Goal: Information Seeking & Learning: Learn about a topic

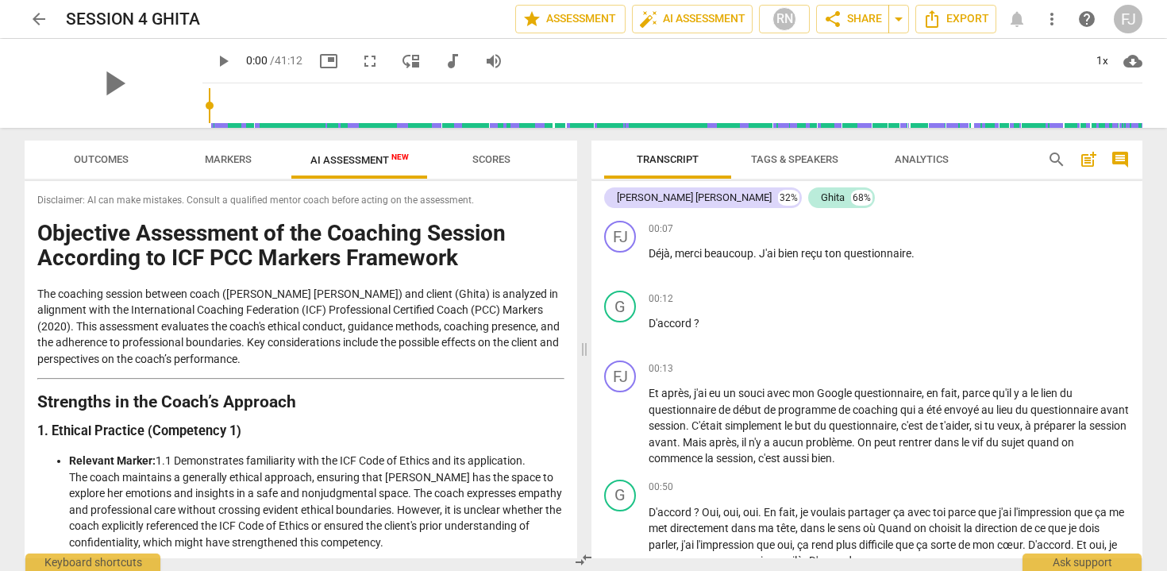
scroll to position [2381, 0]
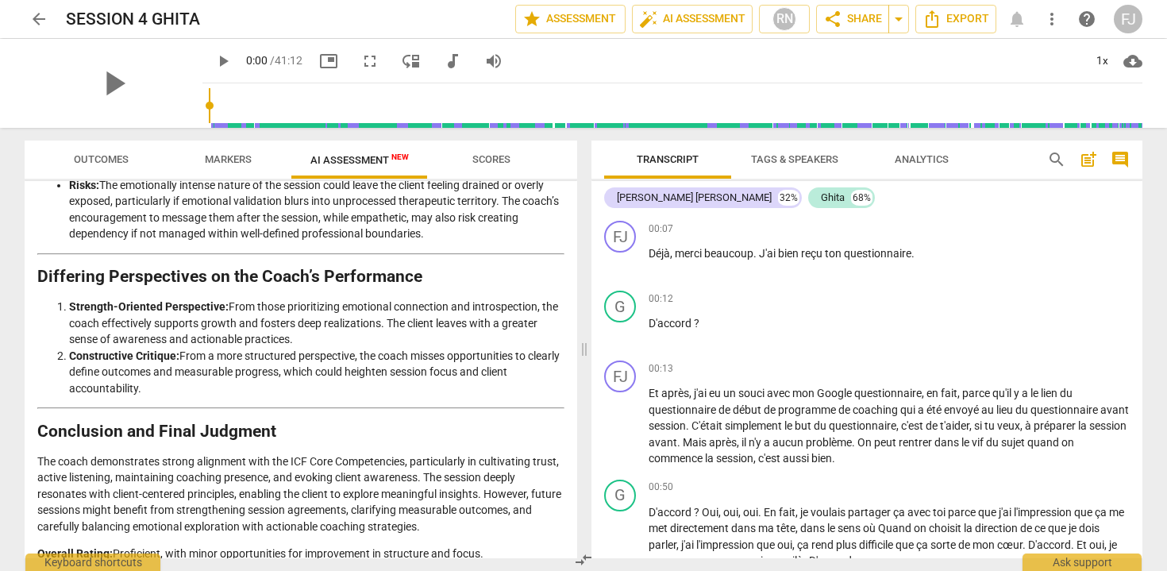
click at [39, 21] on span "arrow_back" at bounding box center [38, 19] width 19 height 19
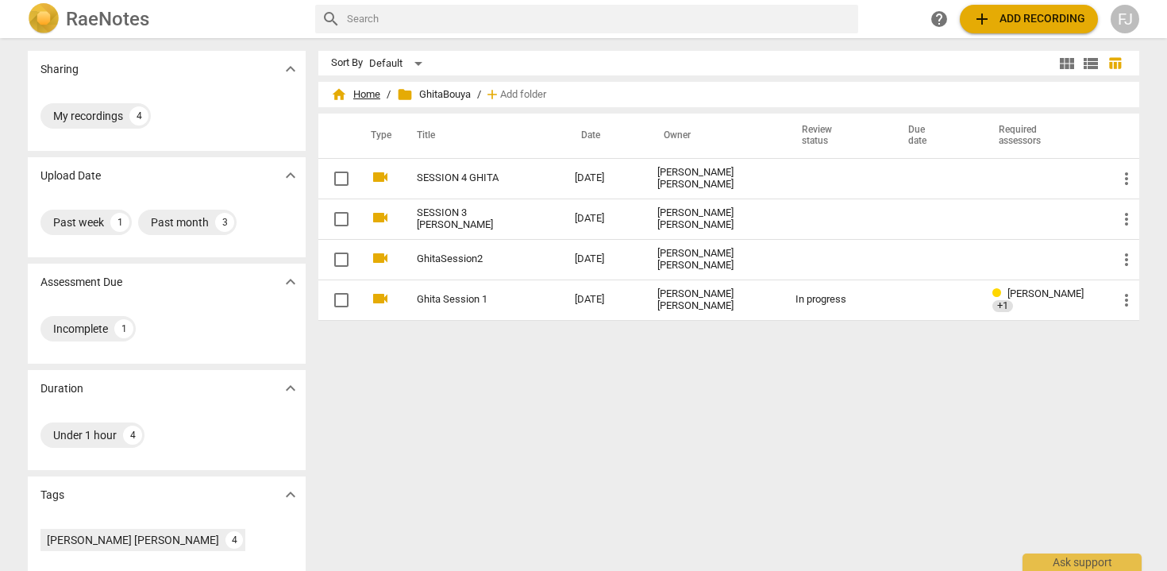
click at [360, 94] on span "home Home" at bounding box center [355, 95] width 49 height 16
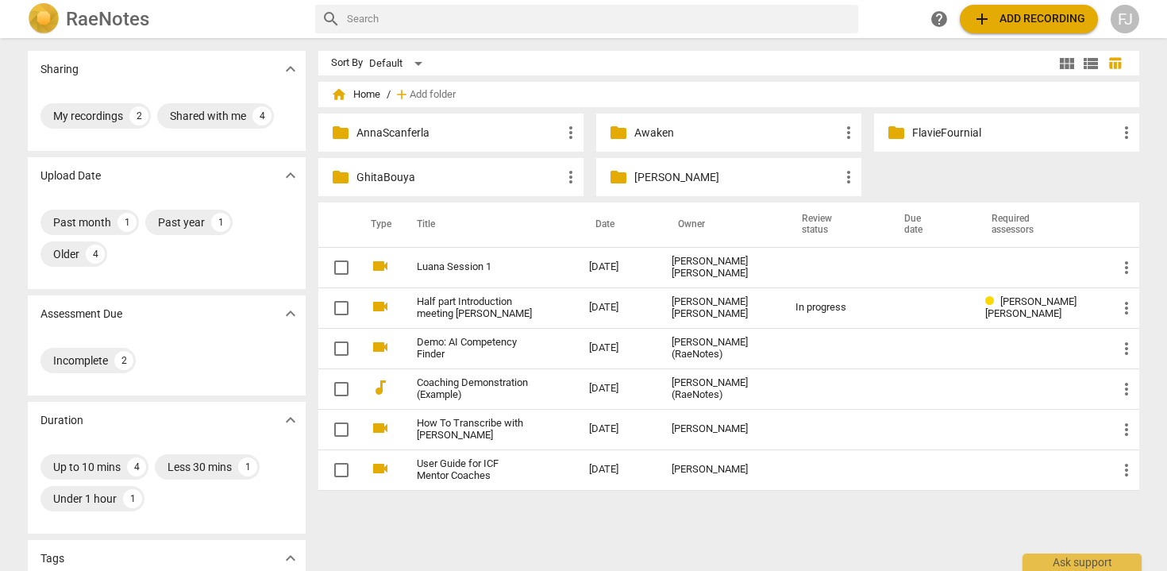
click at [927, 129] on p "FlavieFournial" at bounding box center [1014, 133] width 205 height 17
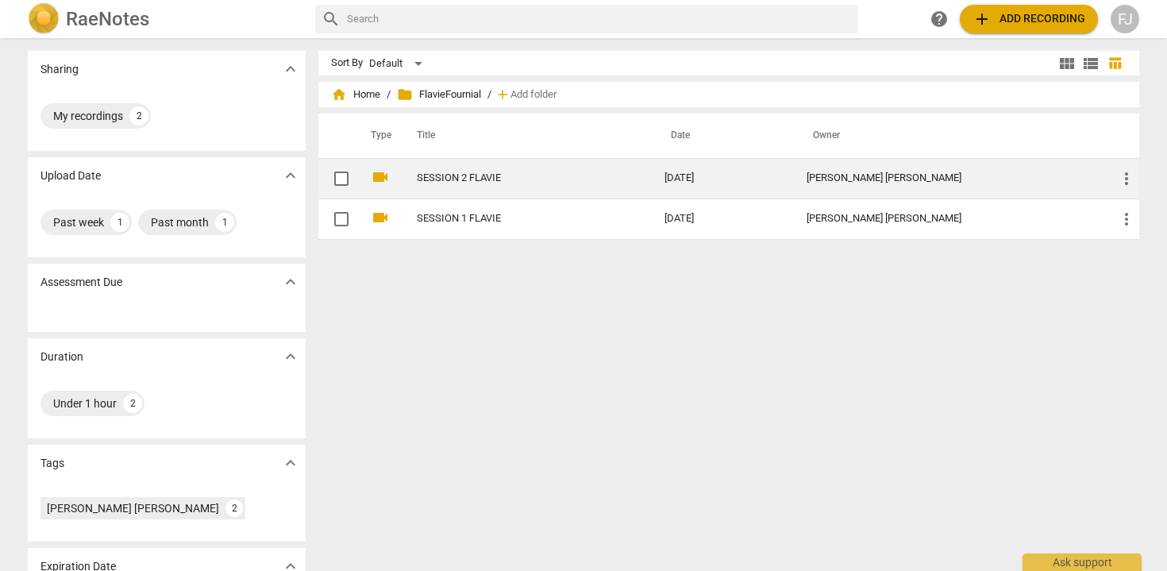
click at [455, 181] on link "SESSION 2 FLAVIE" at bounding box center [512, 178] width 191 height 12
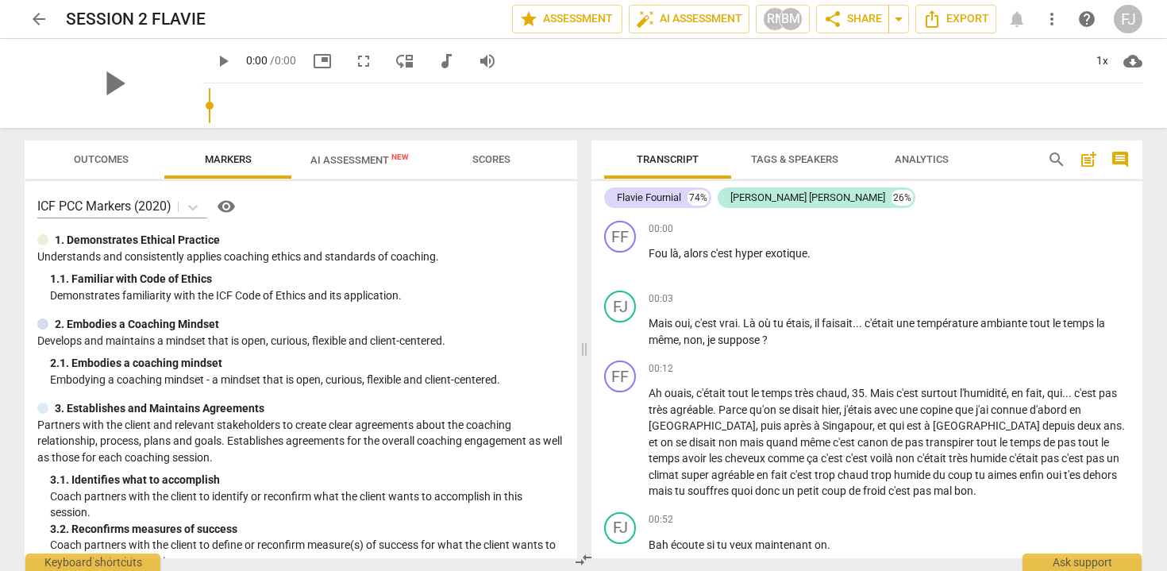
click at [338, 175] on button "AI Assessment New" at bounding box center [359, 160] width 137 height 38
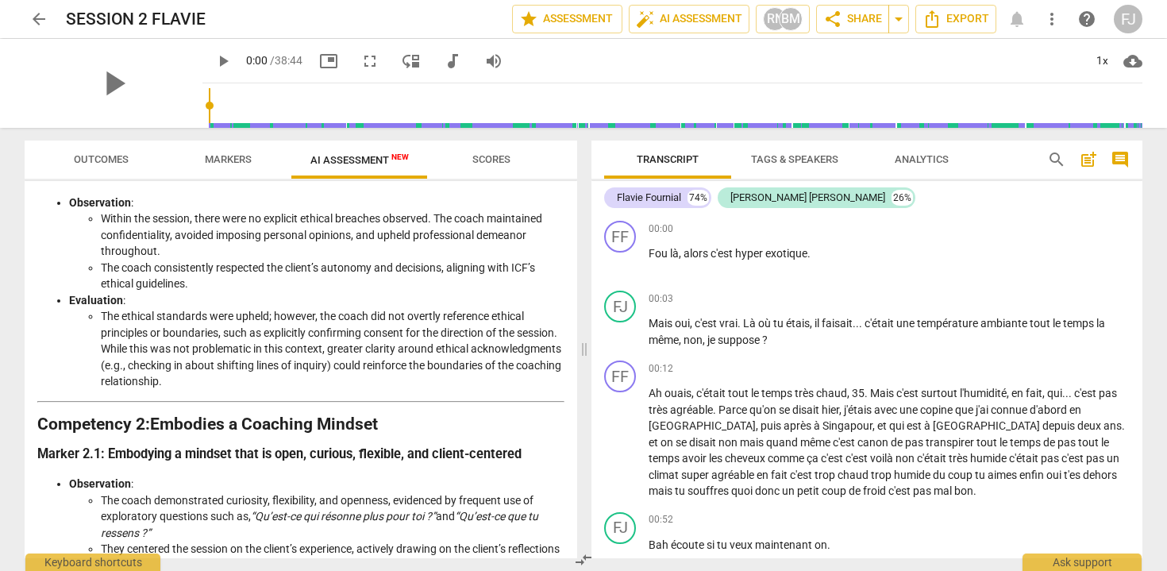
scroll to position [279, 0]
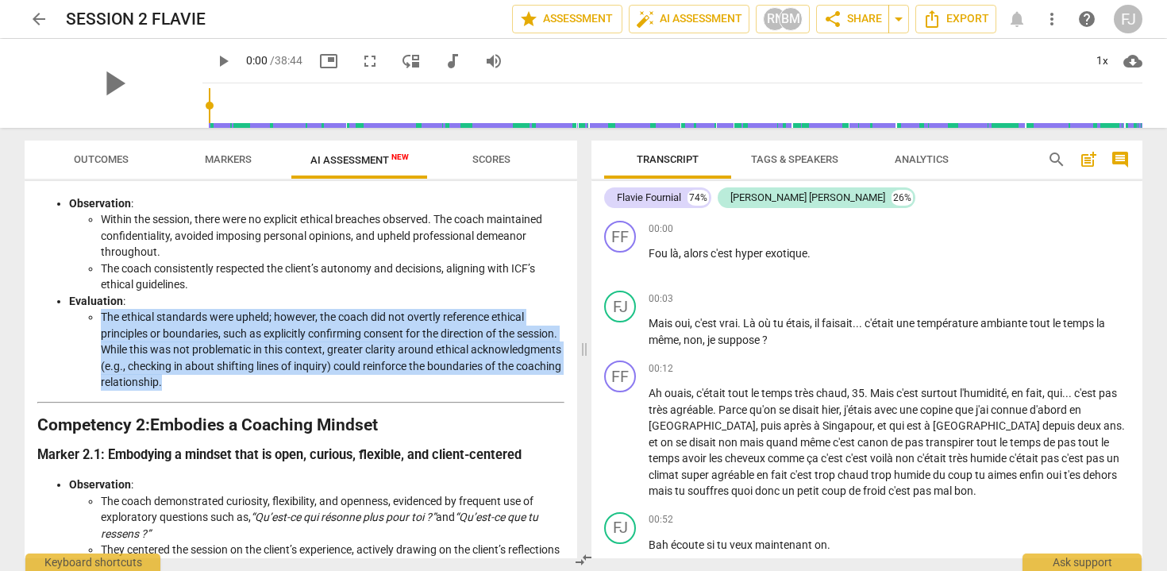
drag, startPoint x: 318, startPoint y: 390, endPoint x: 101, endPoint y: 322, distance: 227.0
click at [101, 322] on li "The ethical standards were upheld; however, the coach did not overtly reference…" at bounding box center [333, 350] width 464 height 82
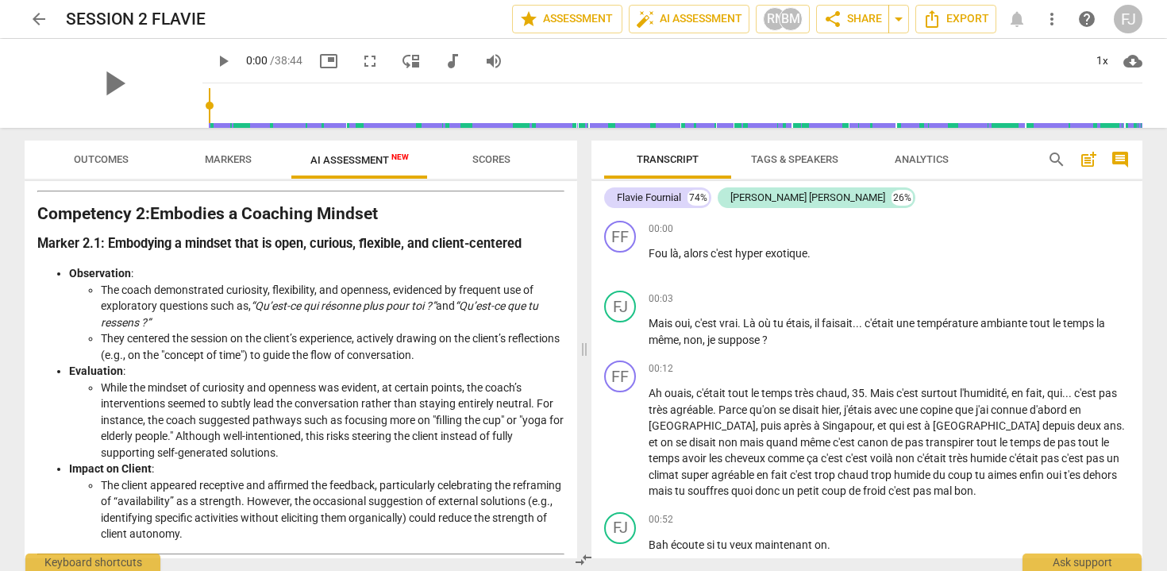
scroll to position [505, 0]
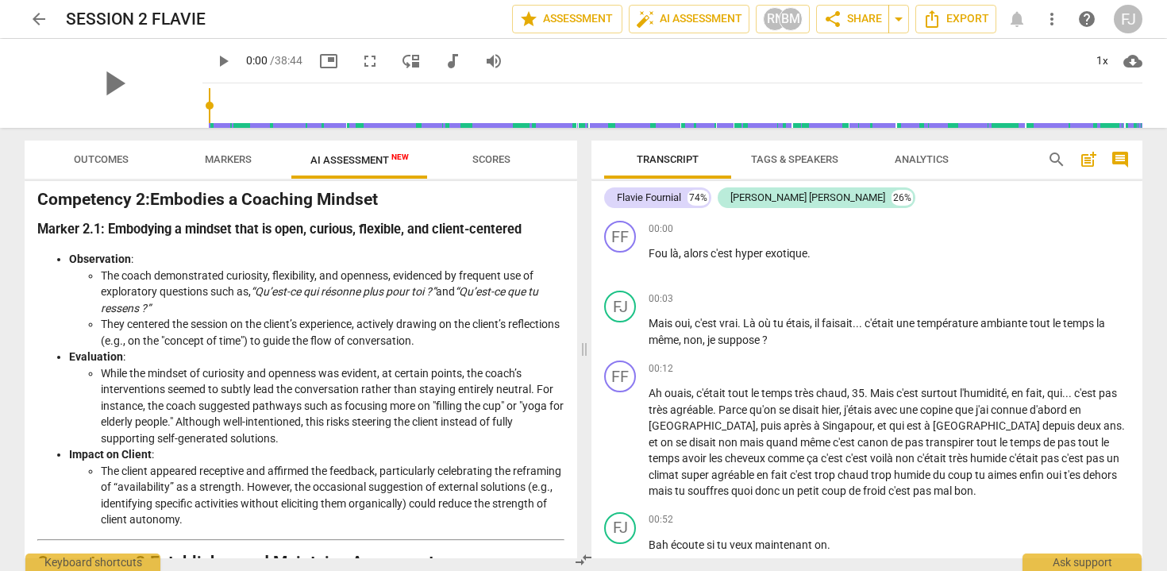
click at [209, 116] on input "range" at bounding box center [676, 105] width 934 height 51
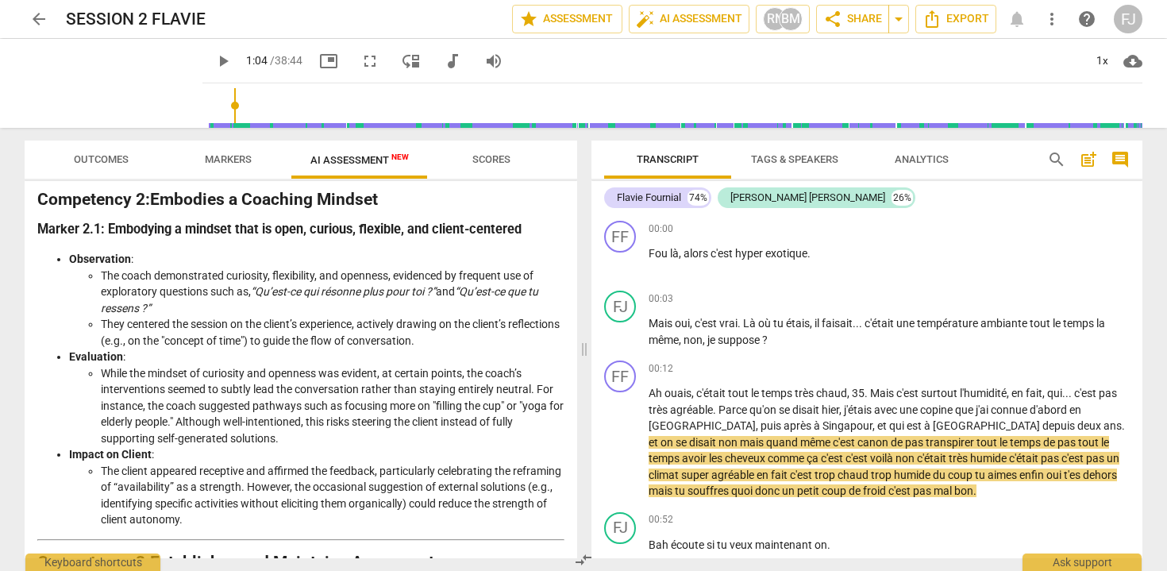
click at [215, 102] on input "range" at bounding box center [676, 105] width 934 height 51
click at [229, 102] on input "range" at bounding box center [676, 105] width 934 height 51
click at [239, 103] on input "range" at bounding box center [676, 105] width 934 height 51
click at [253, 102] on input "range" at bounding box center [676, 105] width 934 height 51
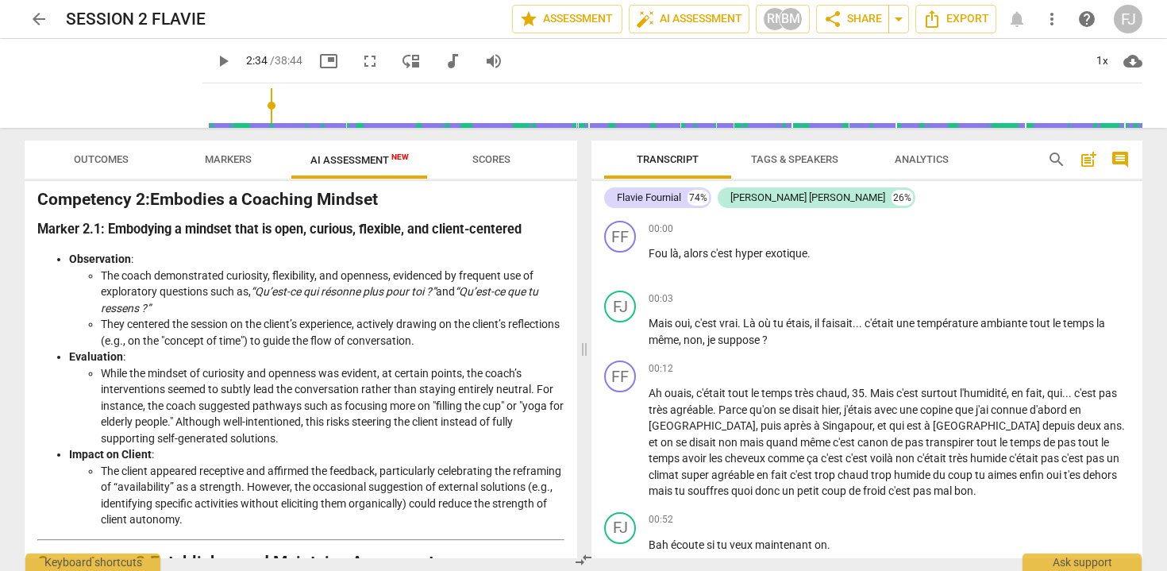
scroll to position [717, 0]
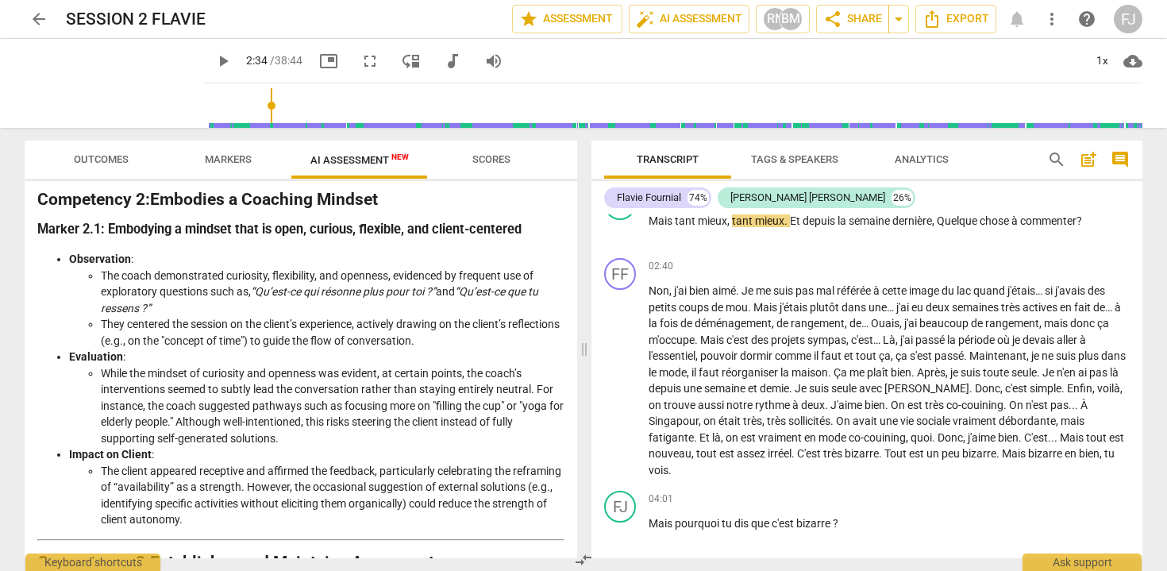
click at [214, 60] on span "play_arrow" at bounding box center [223, 61] width 19 height 19
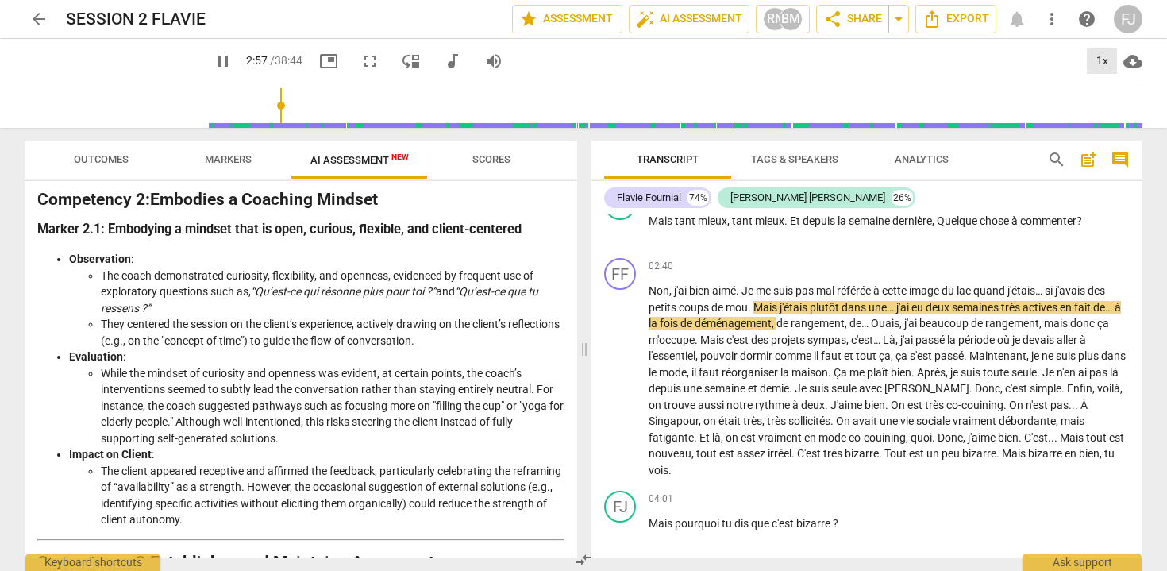
click at [1104, 56] on div "1x" at bounding box center [1102, 60] width 30 height 25
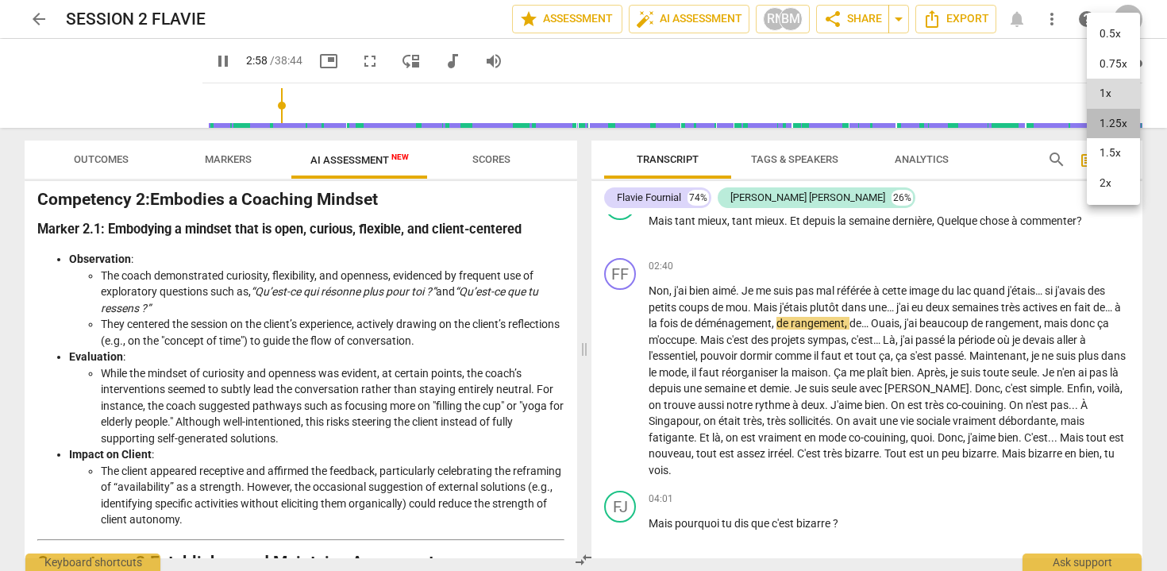
click at [1113, 131] on li "1.25x" at bounding box center [1113, 124] width 53 height 30
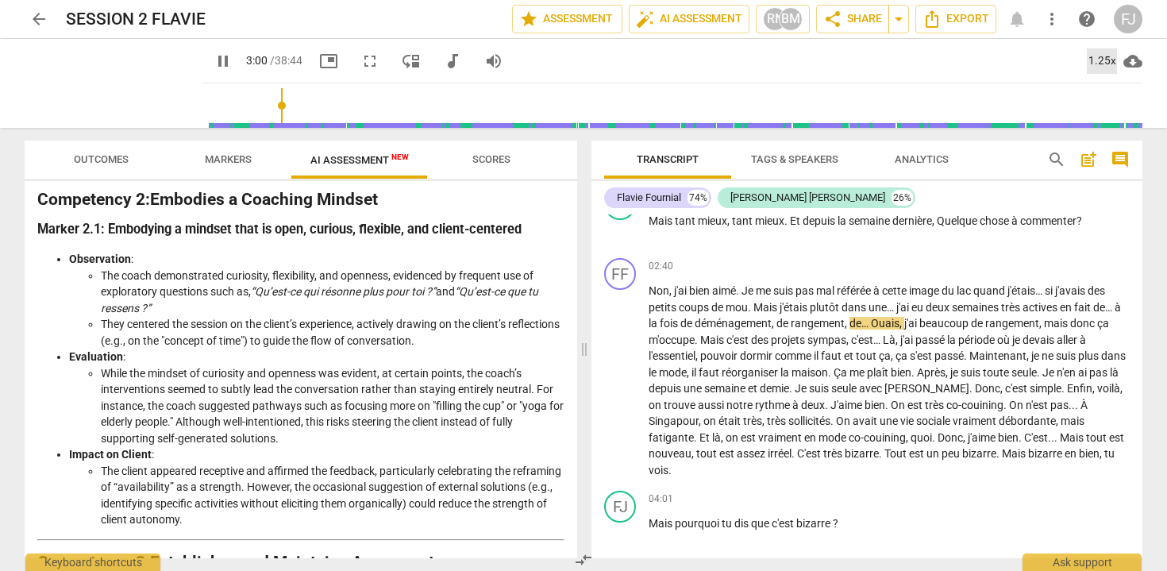
click at [1111, 63] on div "1.25x" at bounding box center [1102, 60] width 30 height 25
click at [1114, 178] on li "2x" at bounding box center [1113, 183] width 53 height 30
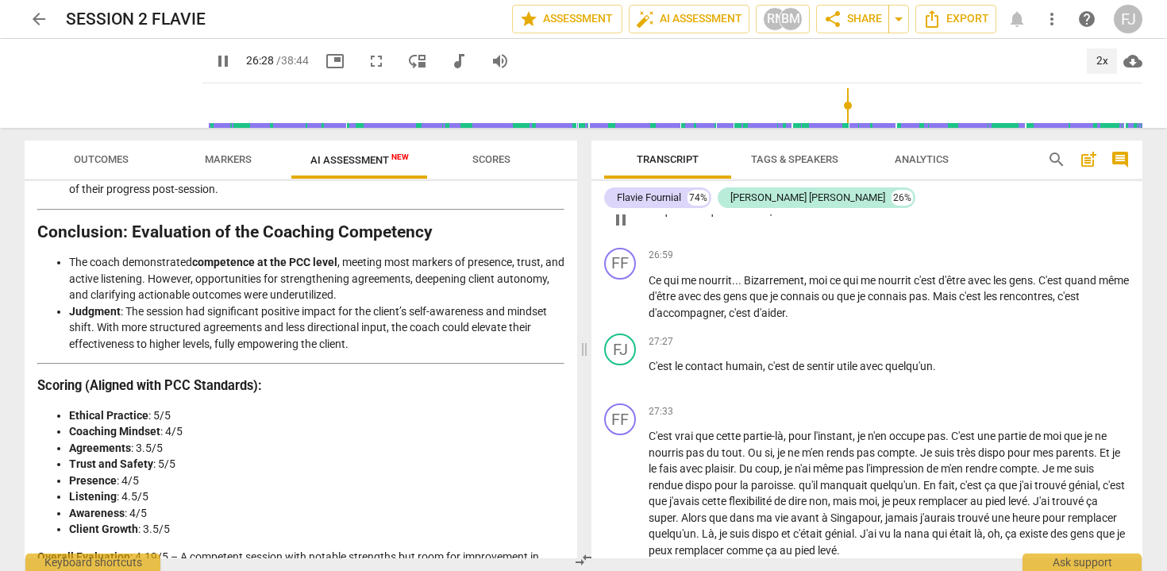
scroll to position [6462, 0]
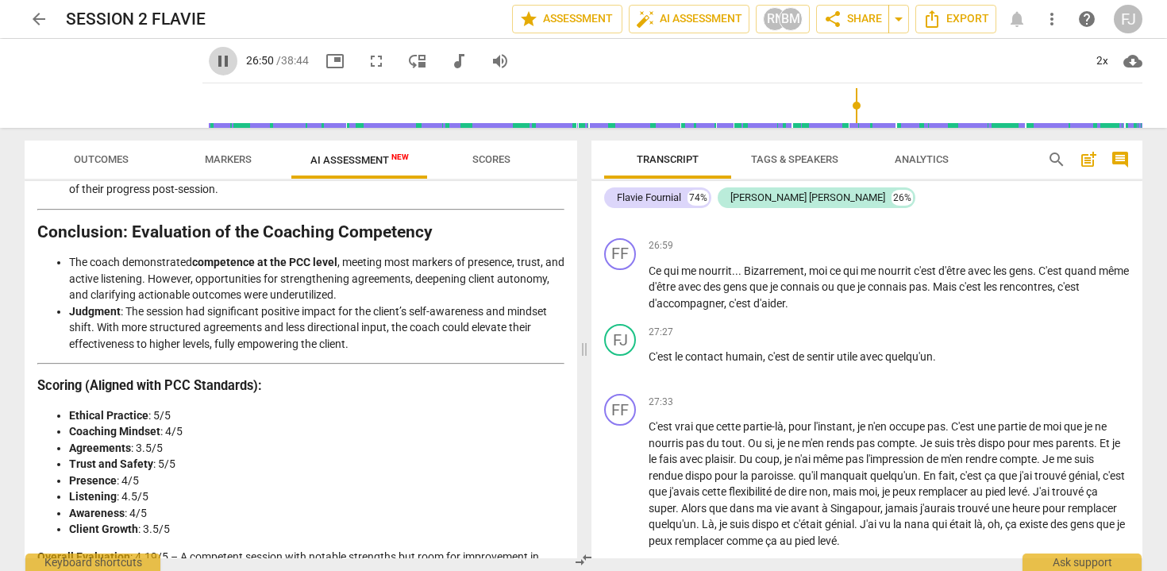
click at [214, 60] on span "pause" at bounding box center [223, 61] width 19 height 19
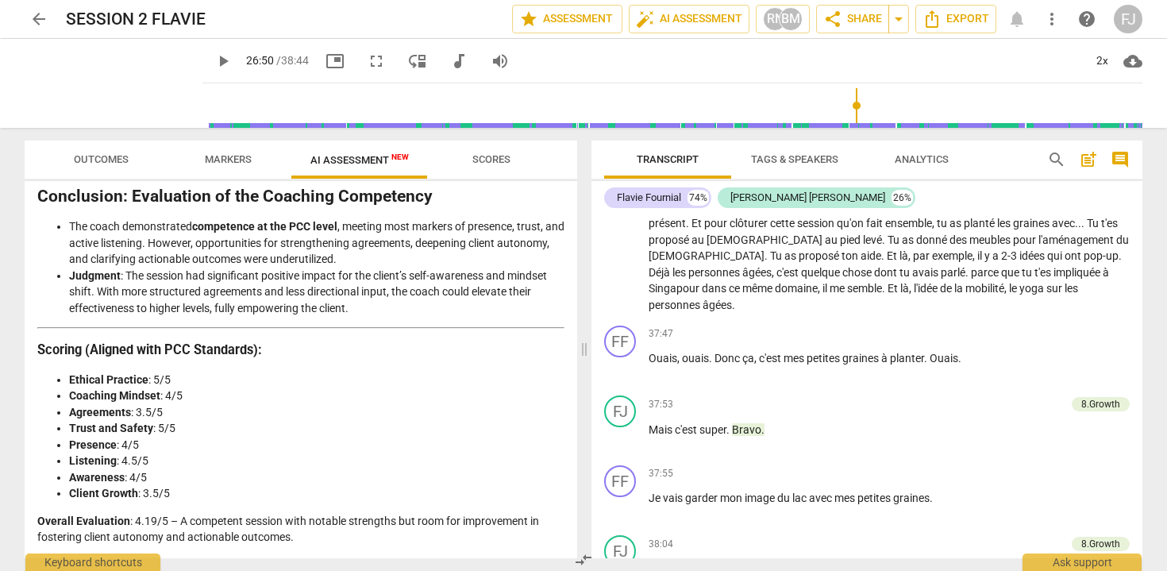
scroll to position [9058, 0]
type input "1611"
